Goal: Task Accomplishment & Management: Manage account settings

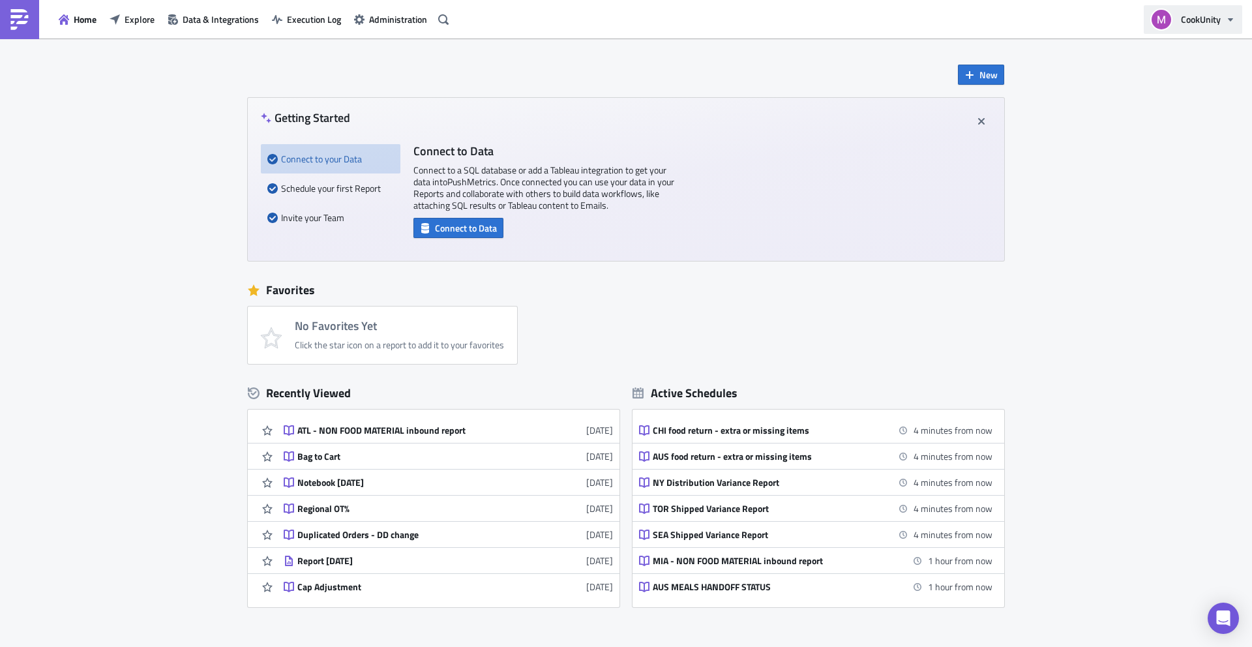
click at [1176, 15] on button "CookUnity" at bounding box center [1193, 19] width 98 height 29
click at [399, 21] on span "Administration" at bounding box center [398, 19] width 58 height 14
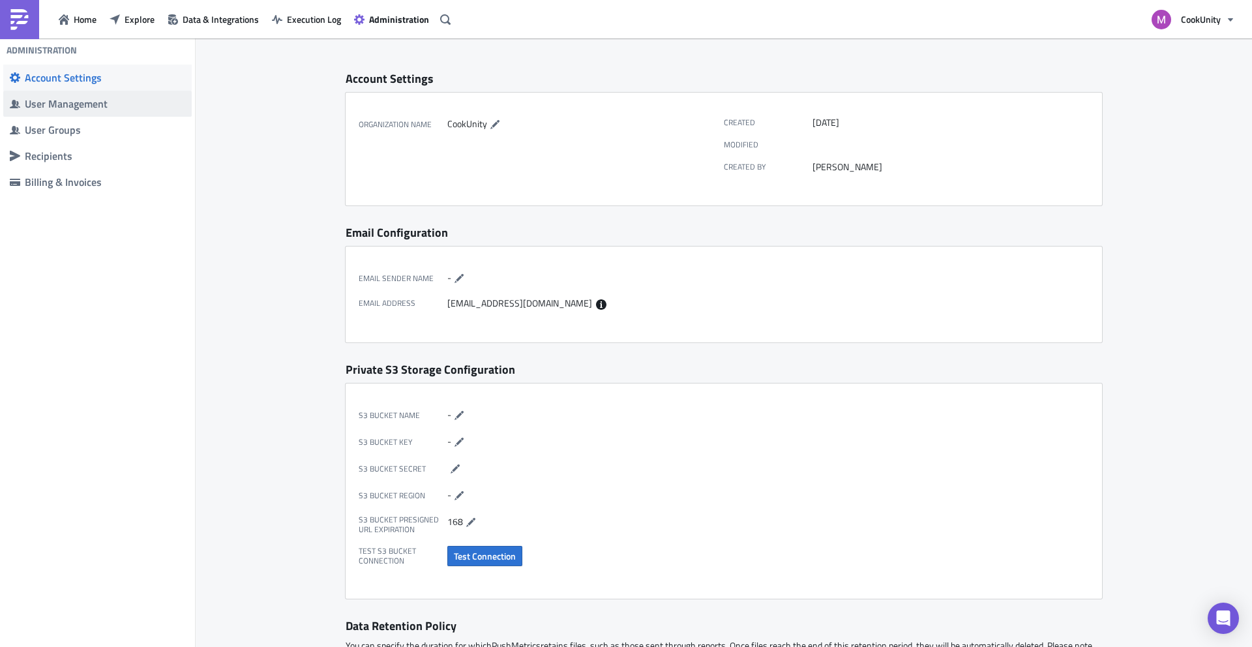
click at [92, 107] on div "User Management" at bounding box center [105, 103] width 160 height 13
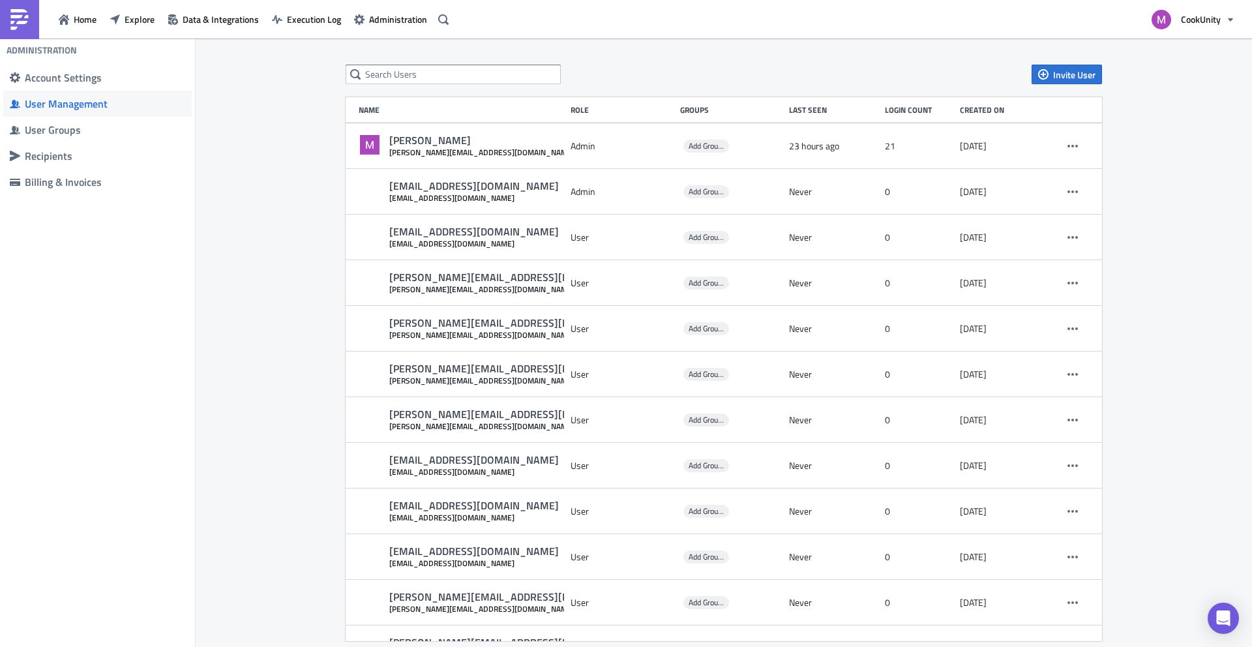
click at [436, 88] on div "Invite User Name Role Groups Last Seen Login Count Created on [PERSON_NAME] [PE…" at bounding box center [723, 353] width 782 height 576
click at [440, 85] on div "Invite User Name Role Groups Last Seen Login Count Created on [PERSON_NAME] [PE…" at bounding box center [723, 353] width 782 height 576
click at [442, 77] on input "text" at bounding box center [453, 75] width 215 height 20
click at [1062, 74] on span "Invite User" at bounding box center [1074, 75] width 42 height 14
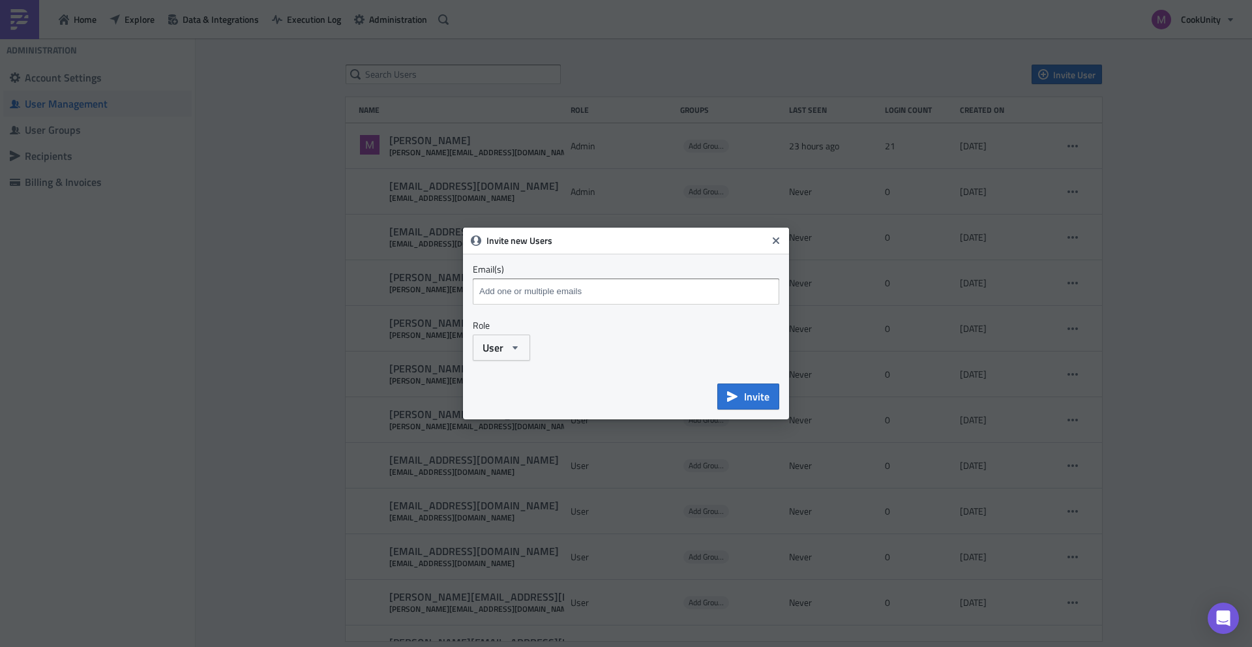
click at [513, 282] on input at bounding box center [627, 292] width 303 height 20
paste input "[EMAIL_ADDRESS][DOMAIN_NAME]"
type input "[EMAIL_ADDRESS][DOMAIN_NAME]"
click at [751, 402] on span "Invite" at bounding box center [756, 397] width 25 height 16
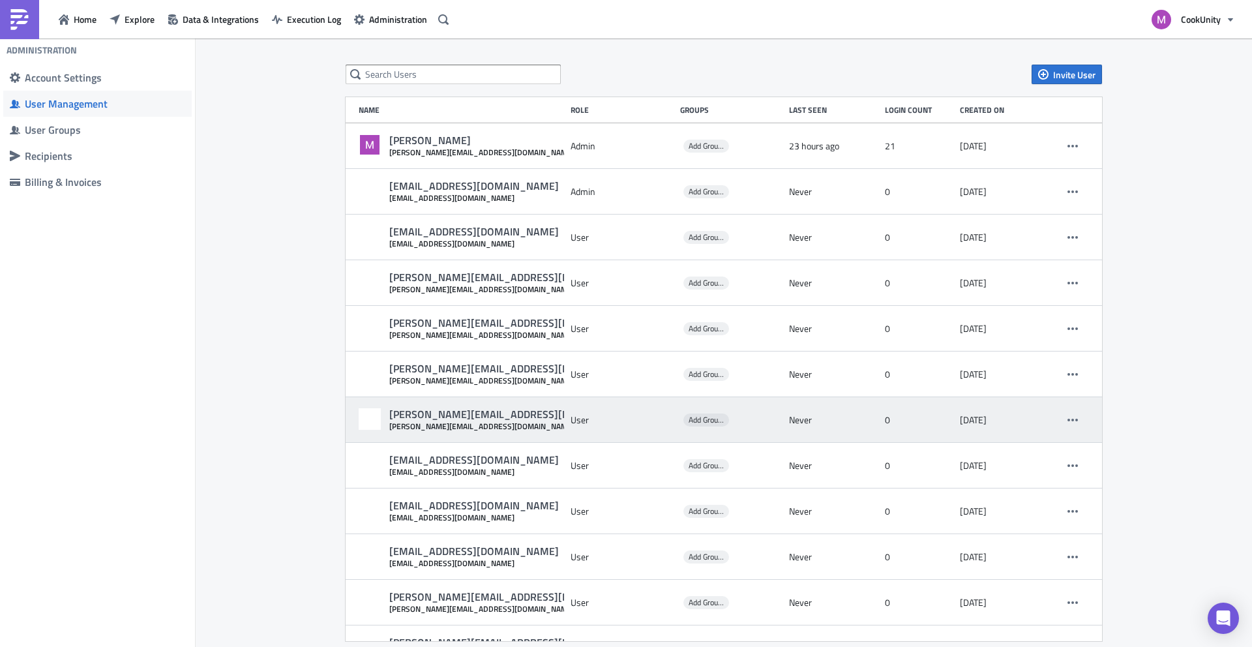
scroll to position [7, 0]
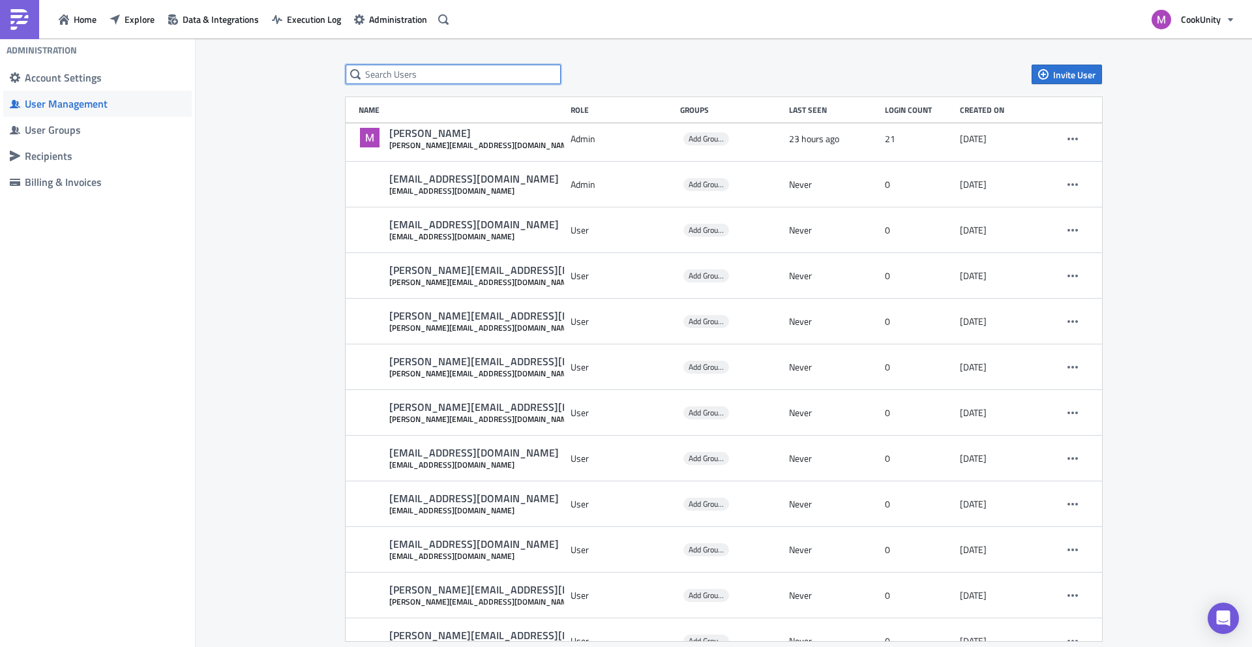
click at [452, 71] on input "text" at bounding box center [453, 75] width 215 height 20
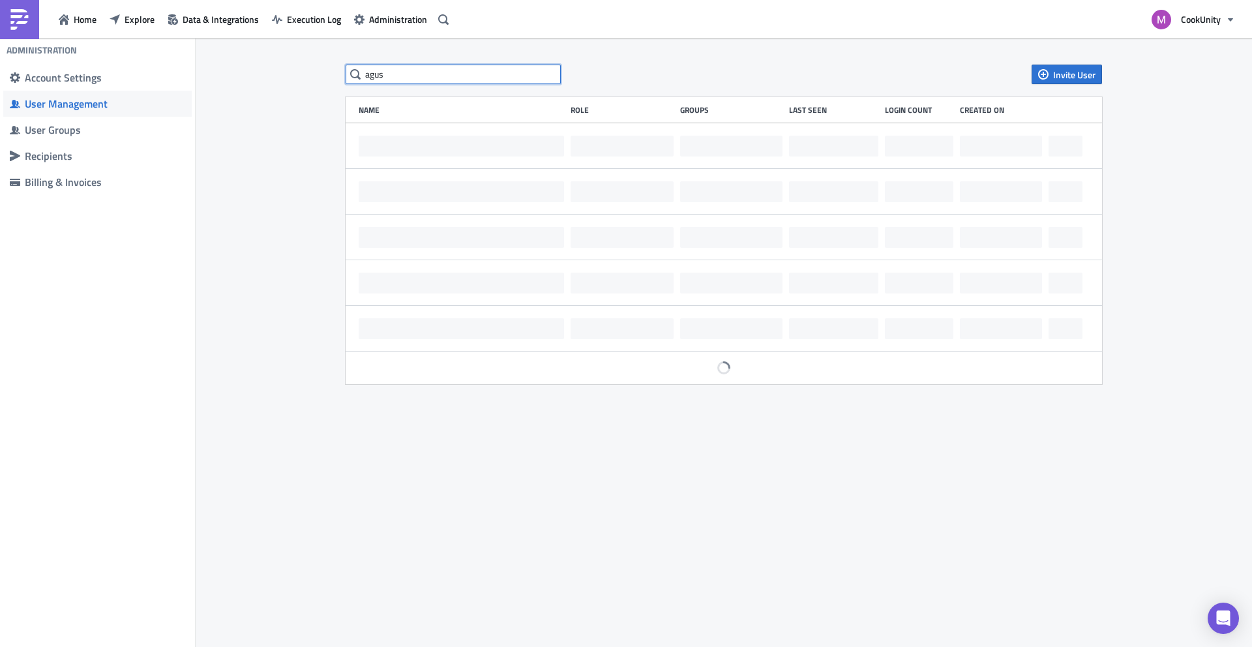
scroll to position [0, 0]
type input "a"
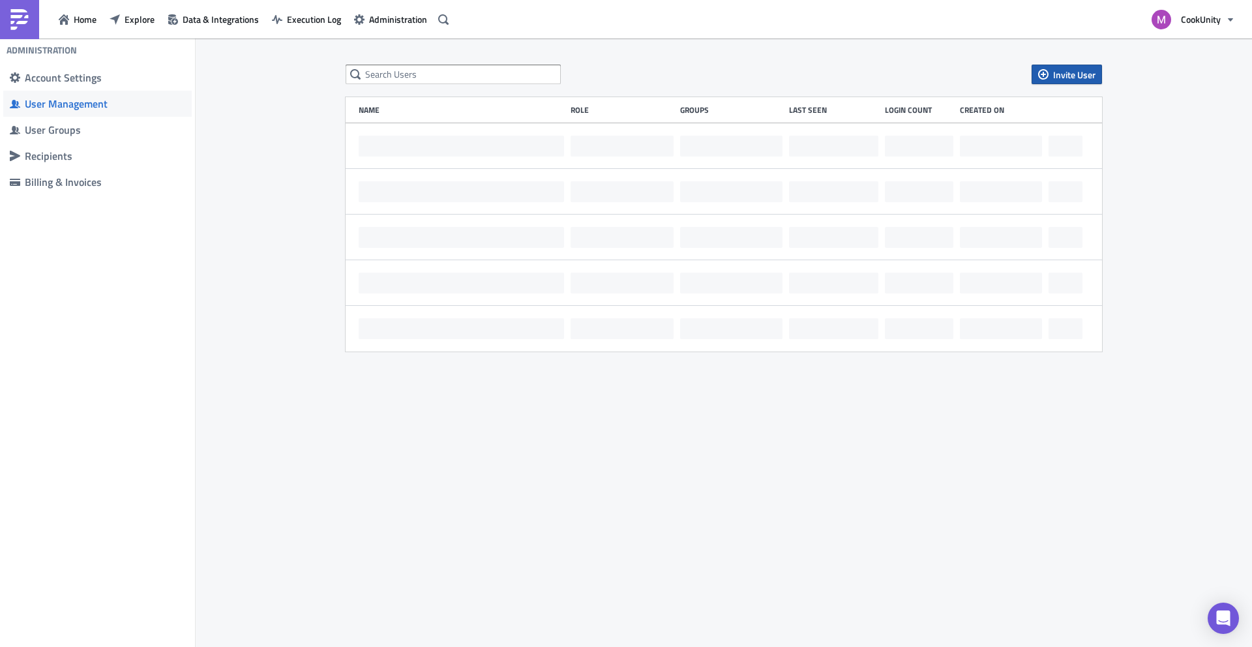
click at [1046, 71] on icon "button" at bounding box center [1043, 74] width 10 height 10
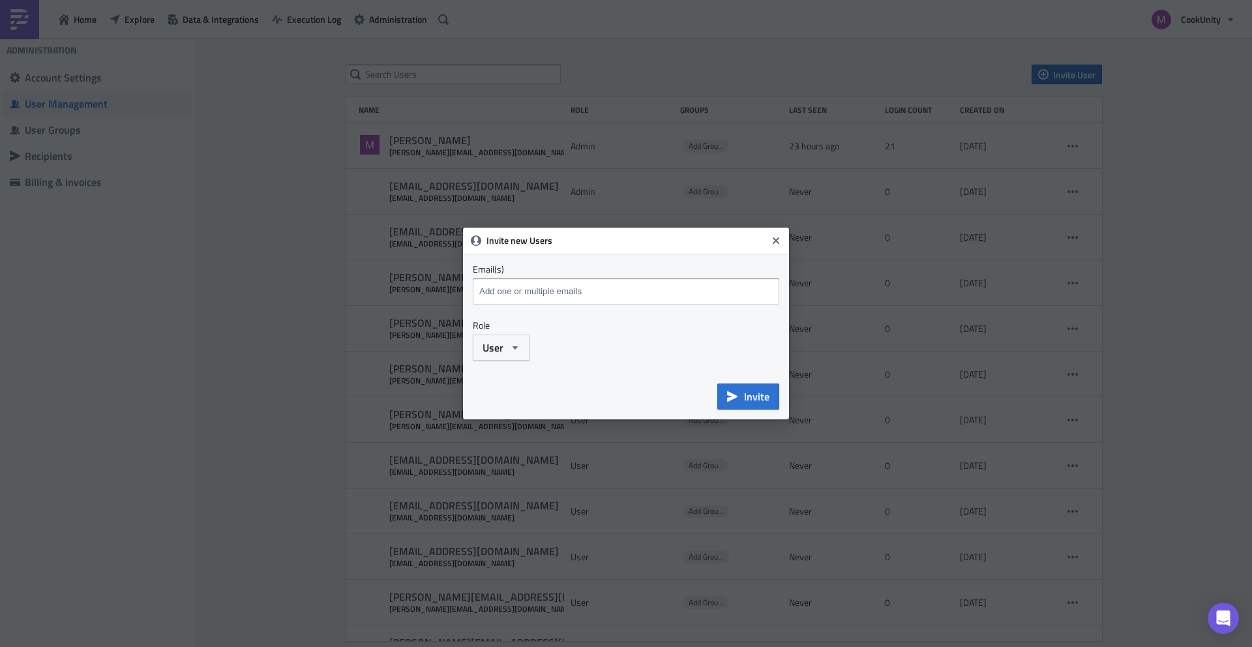
click at [514, 287] on input at bounding box center [627, 292] width 303 height 20
click at [557, 285] on input "agust" at bounding box center [627, 292] width 303 height 20
paste input "[EMAIL_ADDRESS][DOMAIN_NAME]"
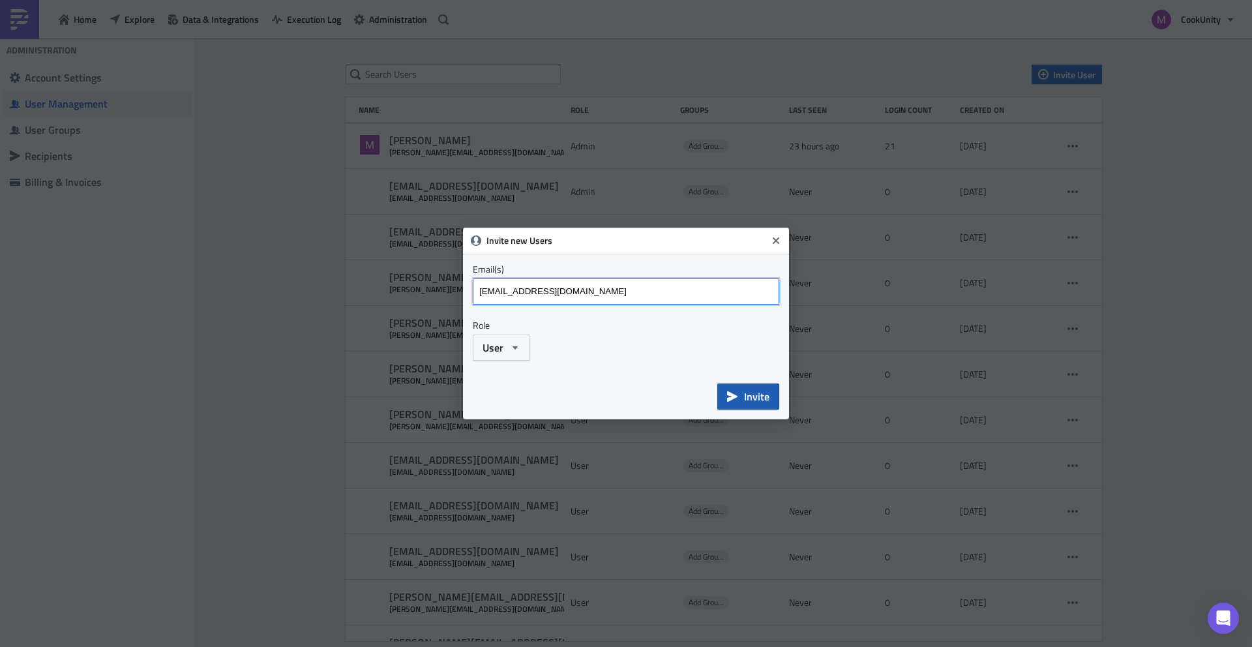
type input "[EMAIL_ADDRESS][DOMAIN_NAME]"
click at [752, 392] on span "Invite" at bounding box center [756, 397] width 25 height 16
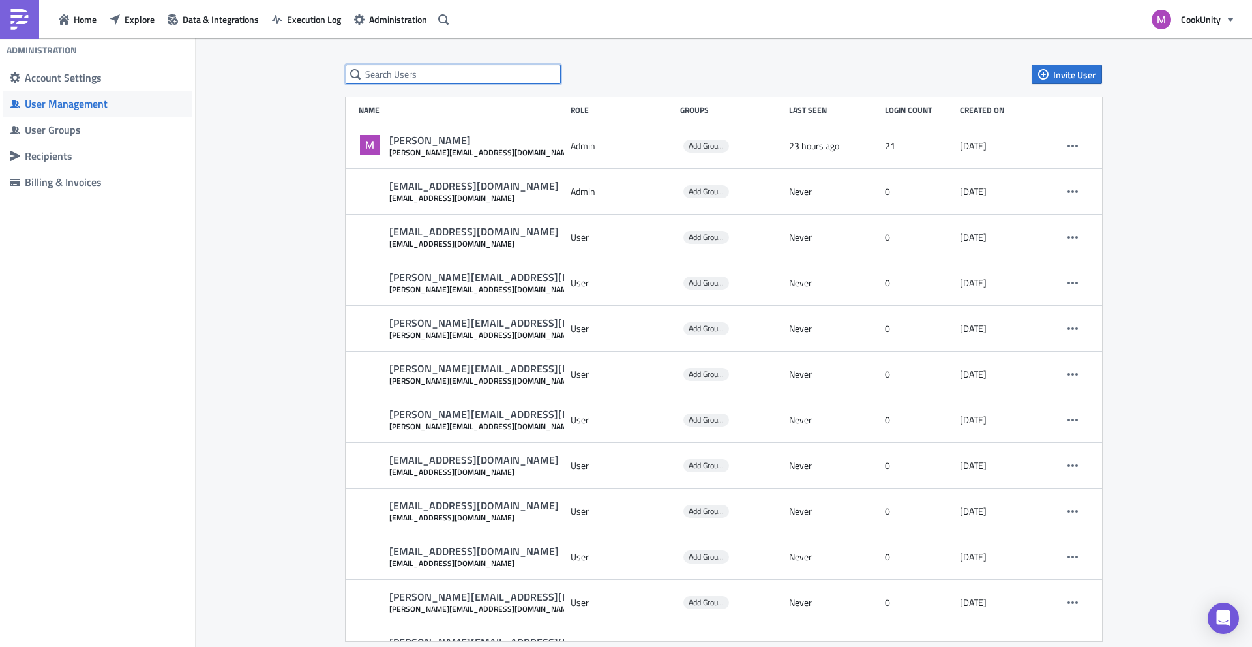
click at [462, 79] on input "text" at bounding box center [453, 75] width 215 height 20
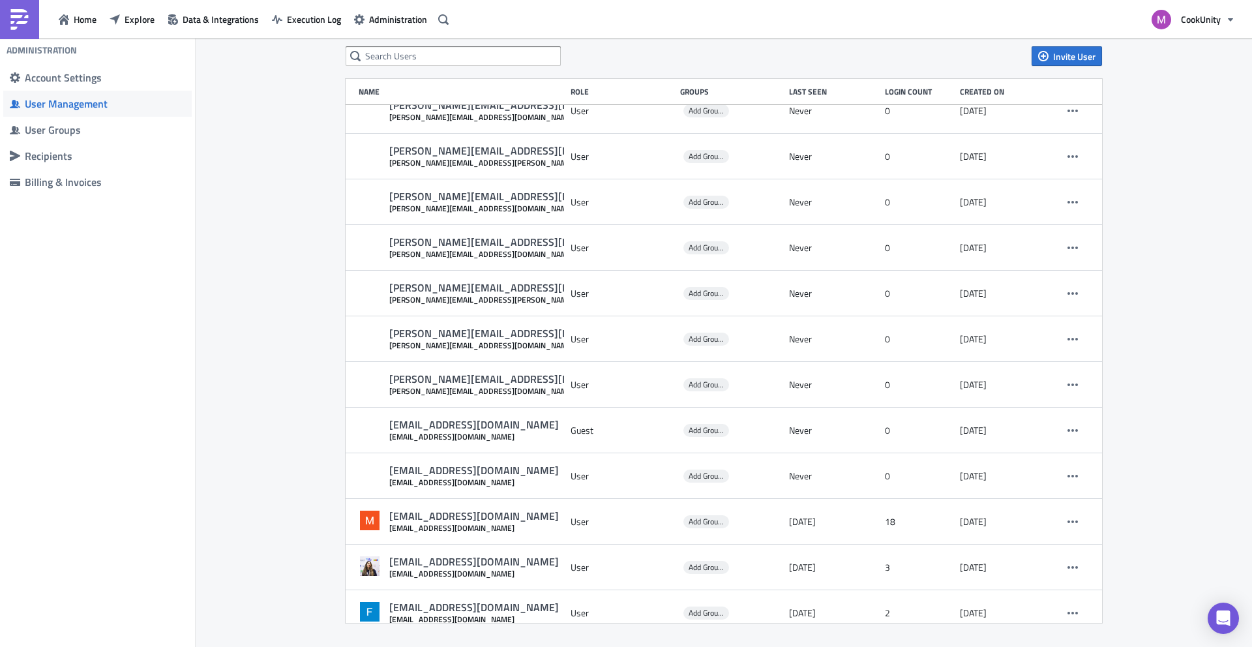
scroll to position [1855, 0]
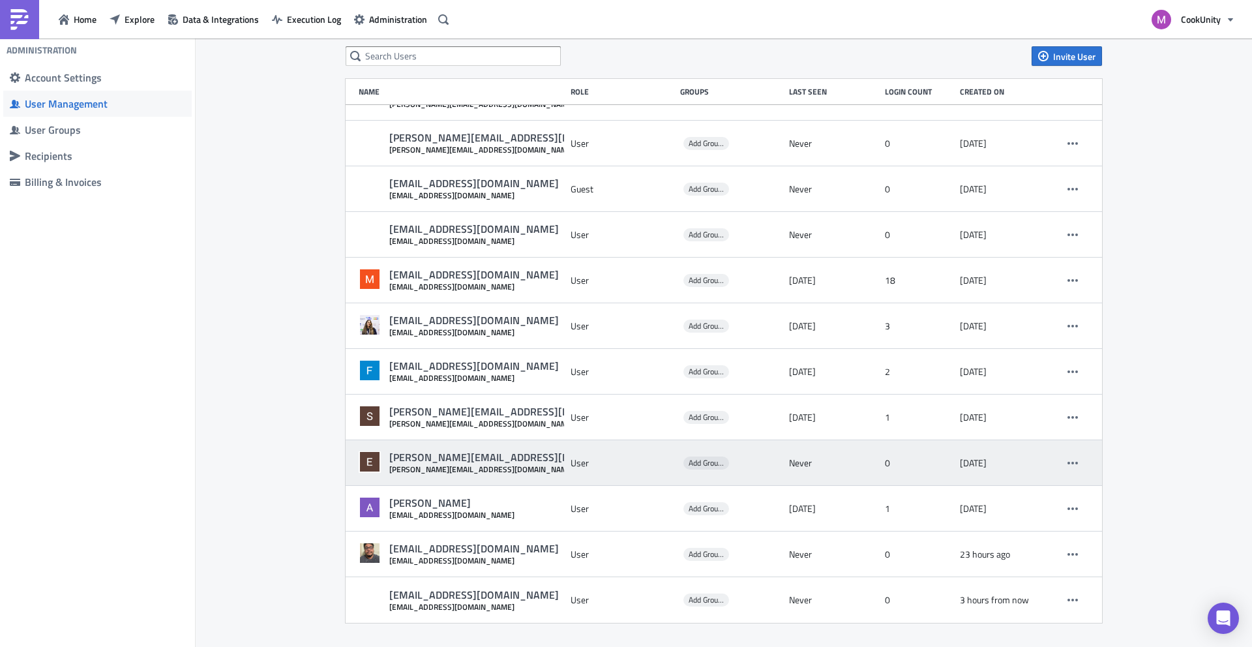
click at [575, 467] on div "User" at bounding box center [621, 462] width 103 height 23
